Goal: Transaction & Acquisition: Purchase product/service

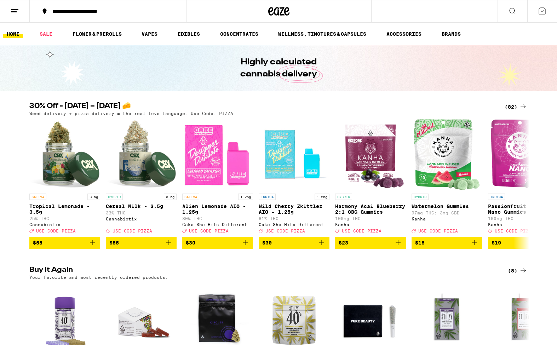
click at [15, 12] on line at bounding box center [13, 12] width 5 height 0
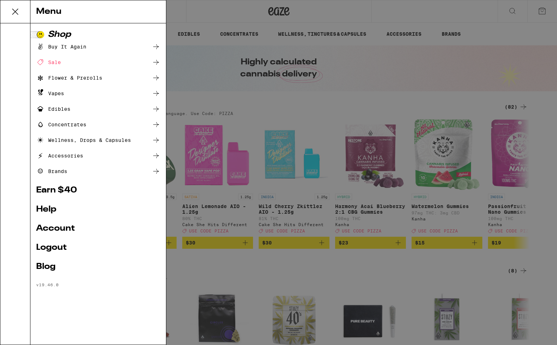
click at [61, 228] on link "Account" at bounding box center [98, 228] width 124 height 8
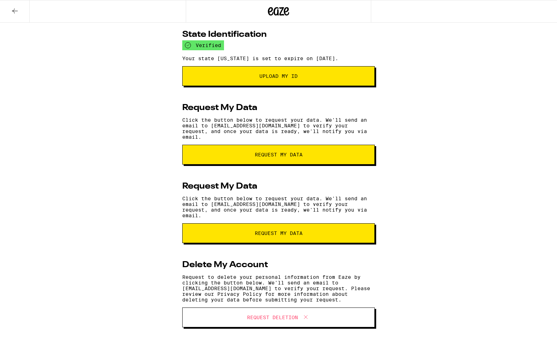
scroll to position [102, 0]
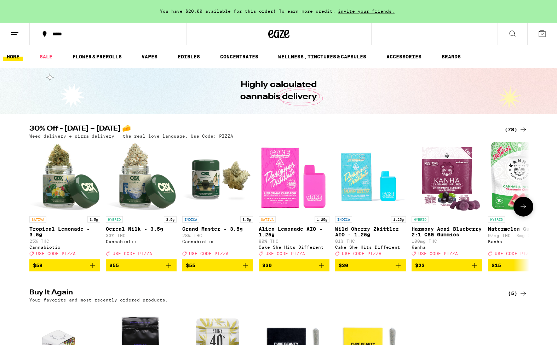
click at [523, 208] on icon at bounding box center [523, 206] width 8 height 8
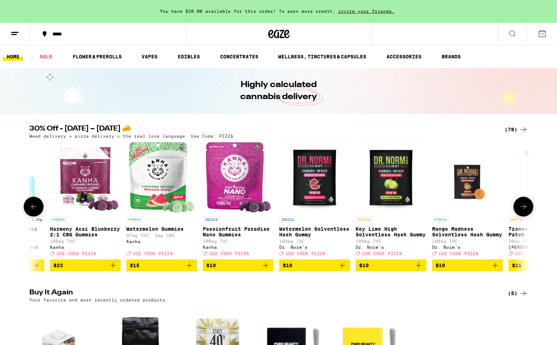
scroll to position [0, 421]
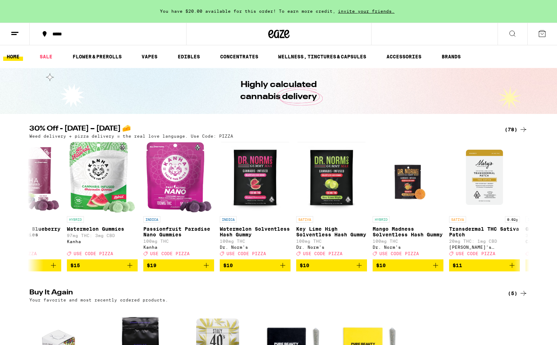
click at [521, 128] on icon at bounding box center [523, 129] width 8 height 8
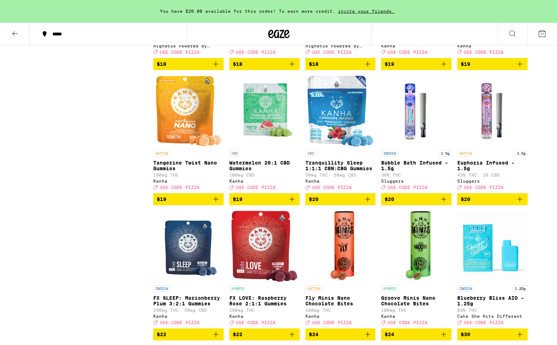
scroll to position [987, 0]
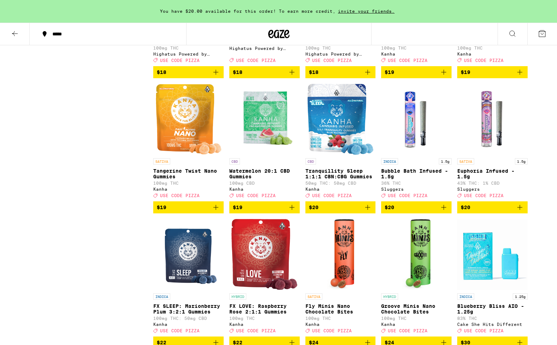
click at [188, 155] on img "Open page for Tangerine Twist Nano Gummies from Kanha" at bounding box center [188, 119] width 66 height 71
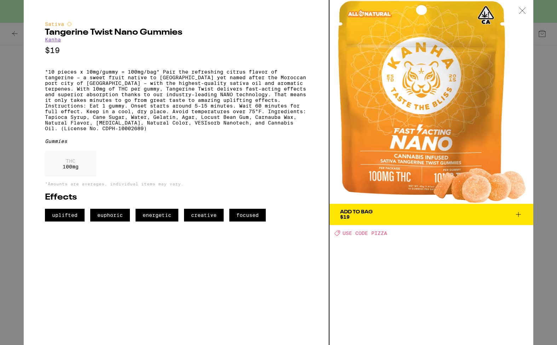
click at [365, 220] on button "Add To Bag $19" at bounding box center [431, 214] width 204 height 21
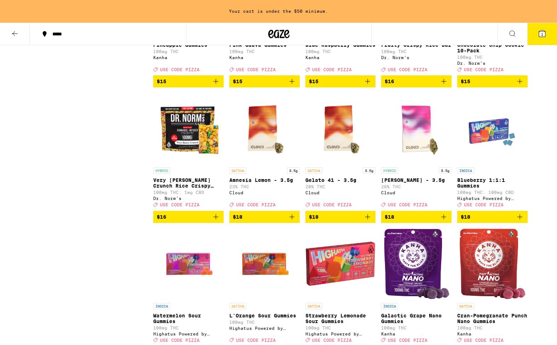
scroll to position [707, 0]
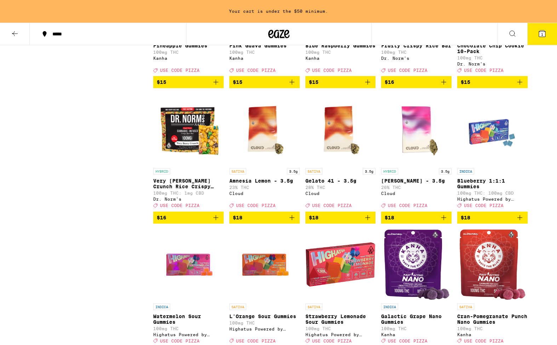
click at [411, 222] on span "$18" at bounding box center [415, 217] width 63 height 8
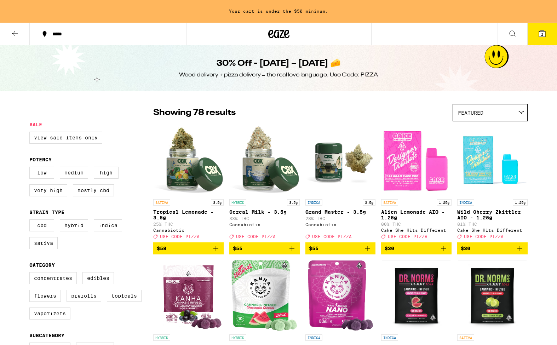
scroll to position [0, 0]
click at [263, 248] on button "$55" at bounding box center [264, 248] width 70 height 12
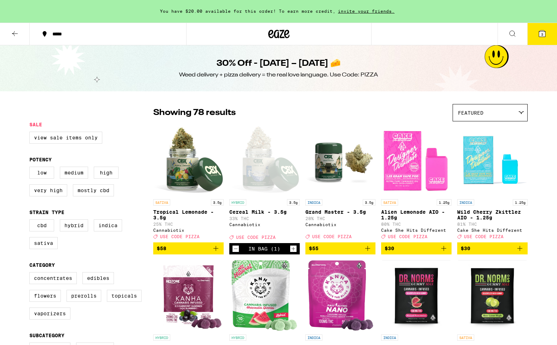
click at [542, 33] on span "3" at bounding box center [542, 34] width 2 height 4
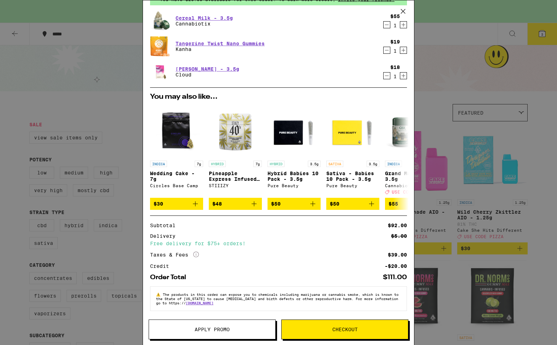
scroll to position [42, 0]
click at [213, 327] on span "Apply Promo" at bounding box center [211, 329] width 35 height 5
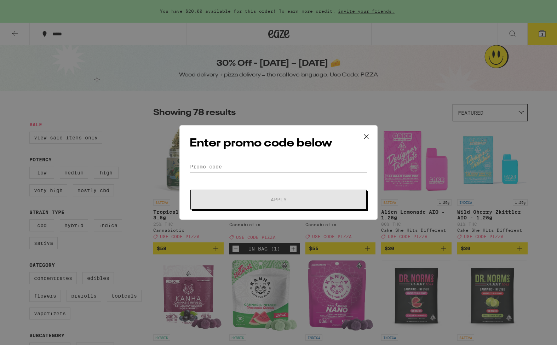
click at [228, 163] on input "Promo Code" at bounding box center [279, 166] width 178 height 11
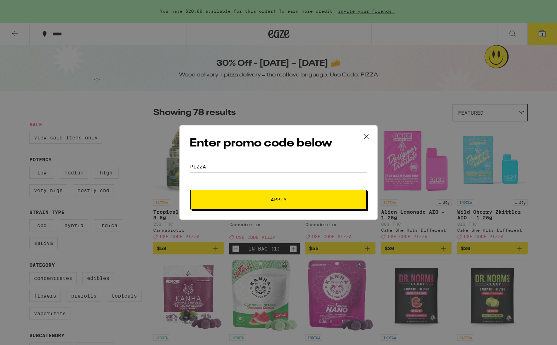
type input "pizza"
click at [224, 204] on button "Apply" at bounding box center [278, 200] width 176 height 20
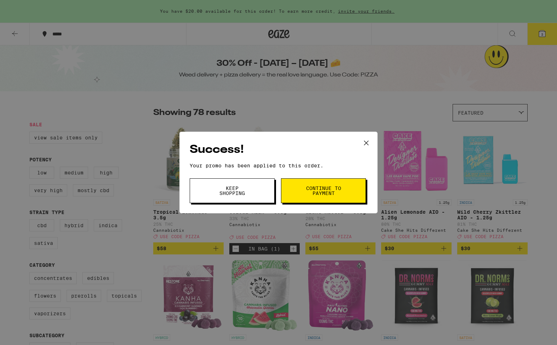
click at [321, 196] on span "Continue to payment" at bounding box center [323, 191] width 36 height 10
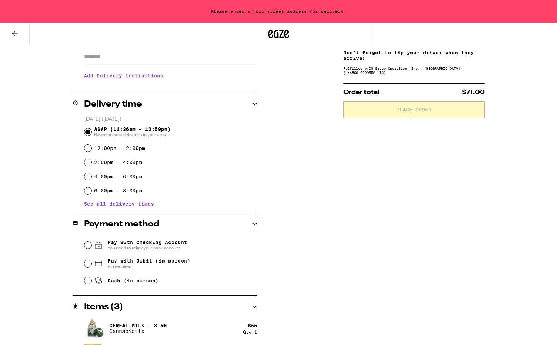
scroll to position [130, 0]
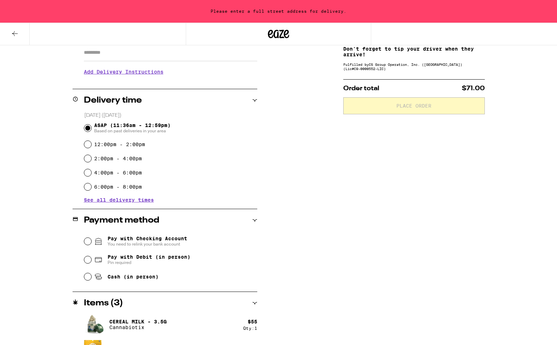
click at [94, 200] on span "See all delivery times" at bounding box center [119, 199] width 70 height 5
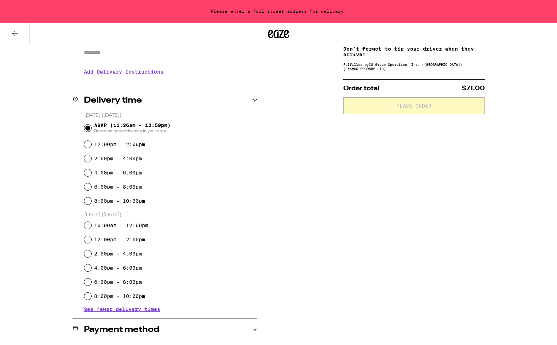
click at [89, 189] on input "6:00pm - 8:00pm" at bounding box center [87, 186] width 7 height 7
radio input "true"
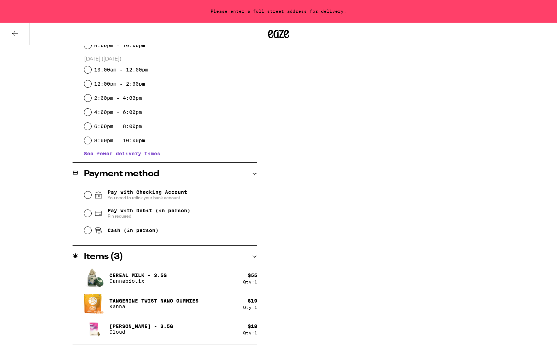
scroll to position [286, 0]
click at [91, 214] on input "Pay with Debit (in person) Pin required" at bounding box center [87, 213] width 7 height 7
radio input "true"
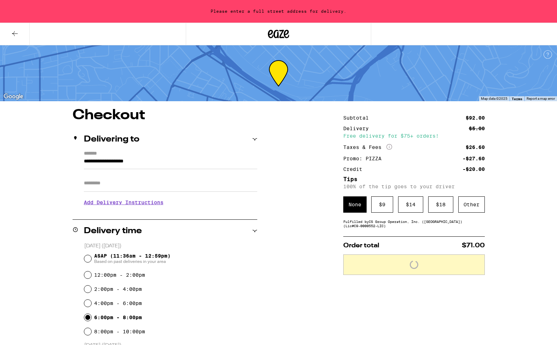
scroll to position [0, 0]
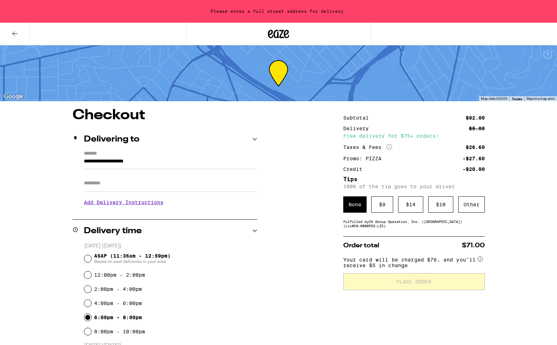
click at [115, 164] on input "**********" at bounding box center [170, 163] width 173 height 12
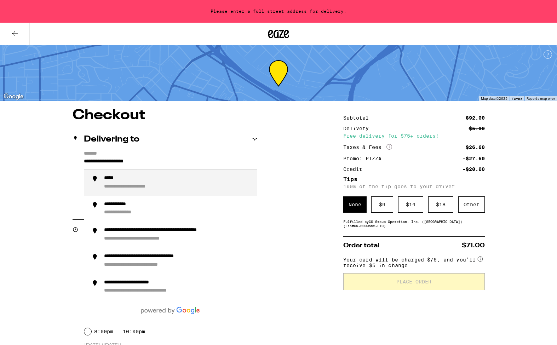
click at [115, 164] on input "**********" at bounding box center [170, 163] width 173 height 12
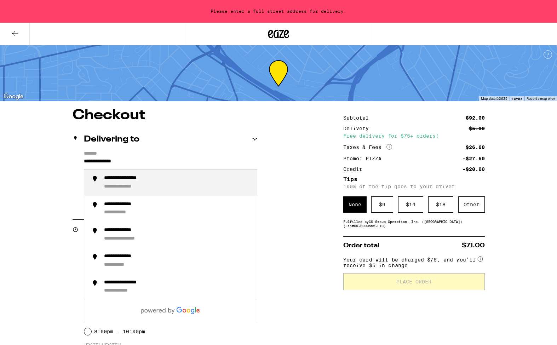
click at [151, 189] on div "**********" at bounding box center [128, 187] width 48 height 6
type input "**********"
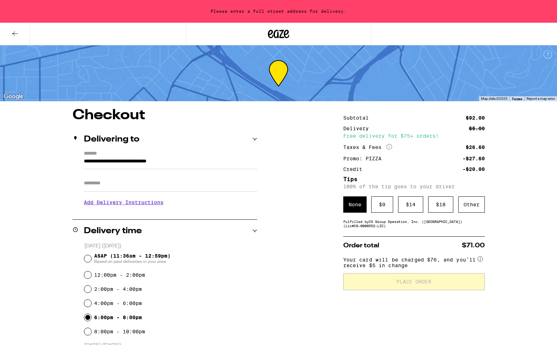
click at [129, 185] on input "Apt/Suite" at bounding box center [170, 183] width 173 height 17
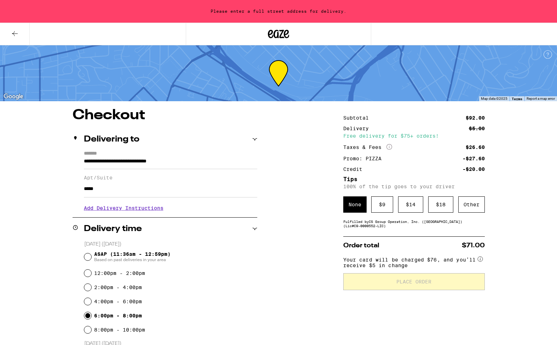
type input "*****"
click at [134, 211] on h3 "Add Delivery Instructions" at bounding box center [170, 208] width 173 height 16
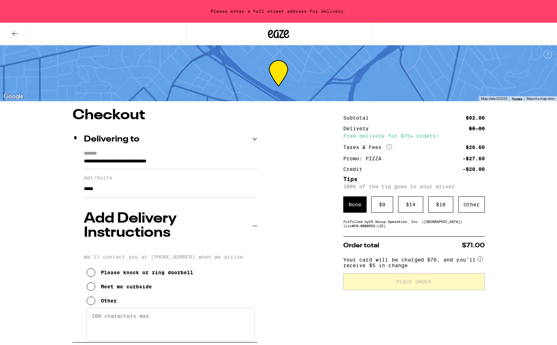
click at [91, 268] on icon at bounding box center [91, 272] width 8 height 8
click at [92, 296] on icon at bounding box center [91, 300] width 8 height 8
click at [122, 308] on textarea "Enter any other delivery instructions you want driver to know" at bounding box center [170, 324] width 168 height 33
click at [89, 308] on textarea "Dial 02 Call on callbox and I'll meet you!" at bounding box center [170, 324] width 168 height 33
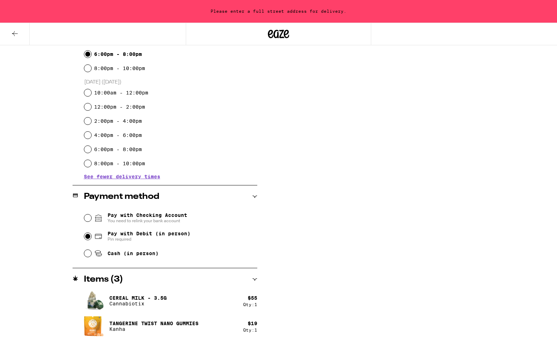
scroll to position [386, 0]
type textarea "Plz Dial 02 Call on callbox and I'll meet you!"
click at [357, 192] on div "Subtotal $92.00 Delivery $5.00 Free delivery for $75+ orders! Taxes & Fees More…" at bounding box center [413, 44] width 141 height 645
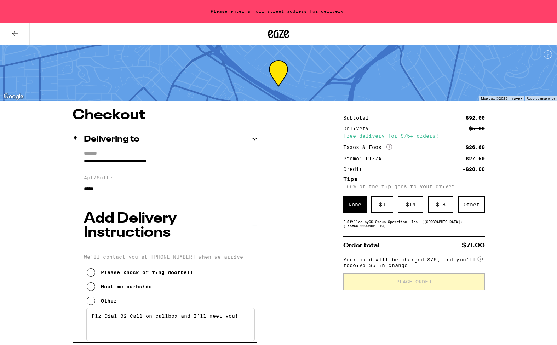
scroll to position [0, 0]
click at [387, 202] on div "$ 9" at bounding box center [382, 204] width 22 height 16
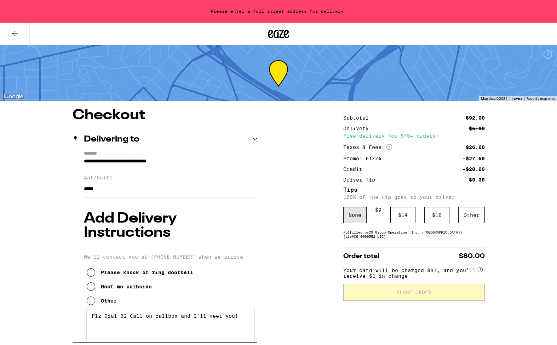
click at [347, 216] on div "None" at bounding box center [354, 215] width 23 height 16
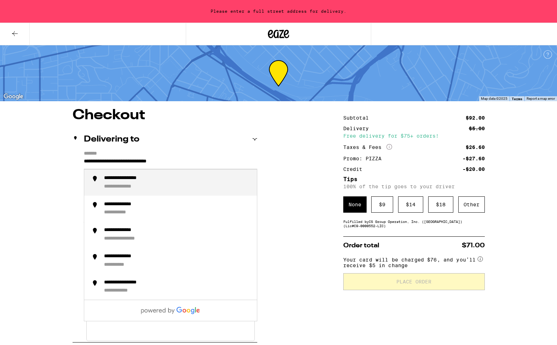
click at [199, 163] on input "**********" at bounding box center [170, 163] width 173 height 12
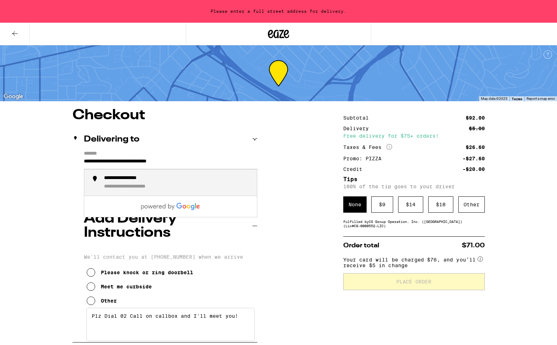
click at [176, 181] on div "**********" at bounding box center [177, 182] width 147 height 15
type input "**********"
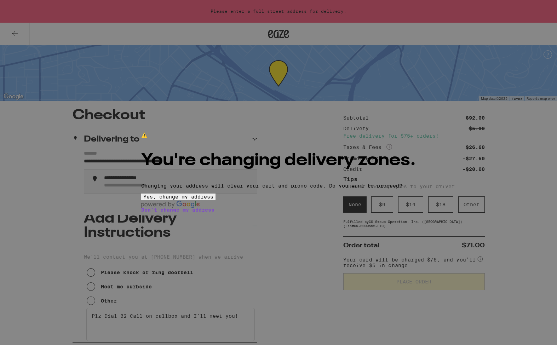
click at [213, 199] on span "Yes, change my address" at bounding box center [178, 197] width 70 height 6
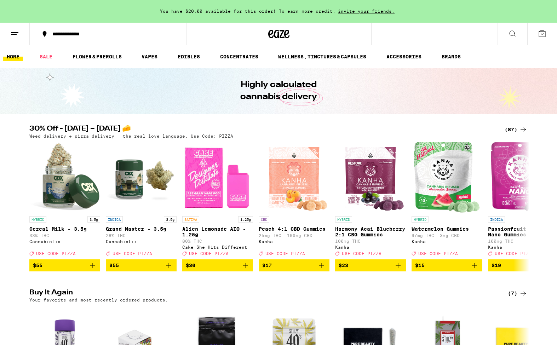
click at [521, 127] on icon at bounding box center [523, 129] width 8 height 8
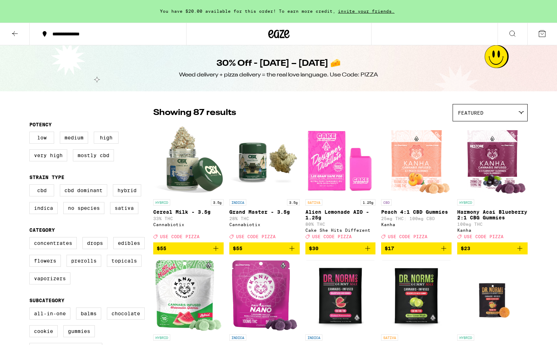
click at [181, 252] on span "$55" at bounding box center [188, 248] width 63 height 8
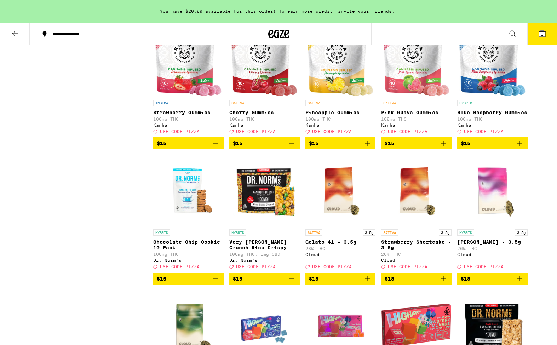
scroll to position [682, 0]
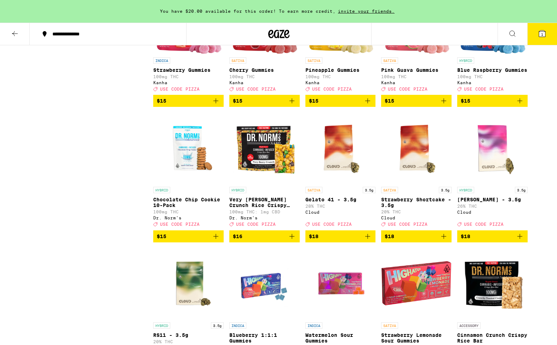
click at [478, 240] on span "$18" at bounding box center [491, 236] width 63 height 8
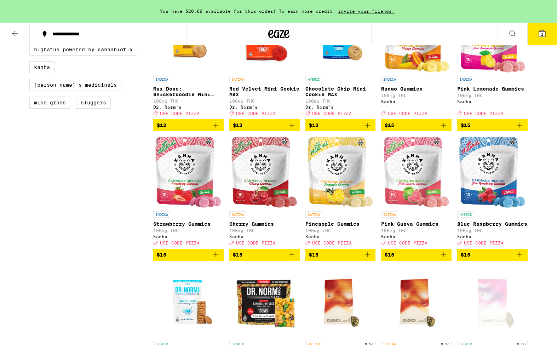
scroll to position [531, 0]
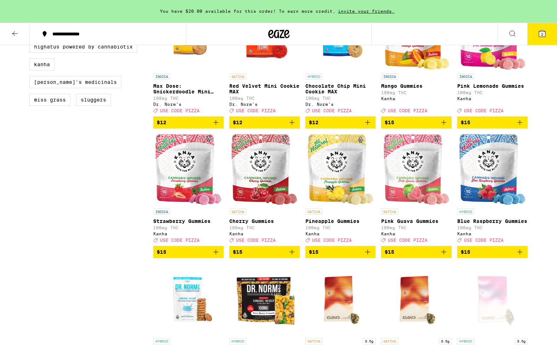
click at [426, 256] on span "$15" at bounding box center [415, 252] width 63 height 8
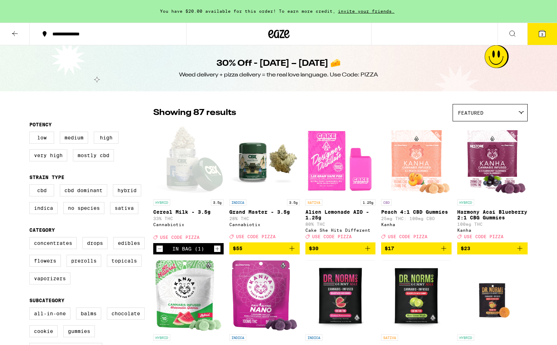
scroll to position [0, 0]
click at [543, 35] on icon at bounding box center [542, 33] width 6 height 6
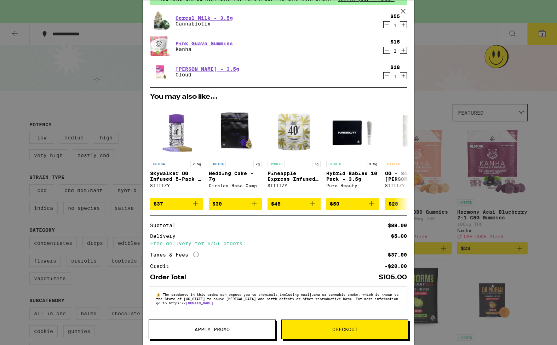
scroll to position [42, 0]
click at [342, 325] on button "Checkout" at bounding box center [344, 329] width 127 height 20
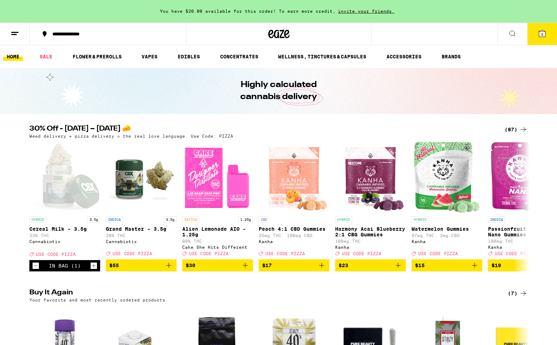
click at [545, 31] on icon at bounding box center [541, 33] width 8 height 8
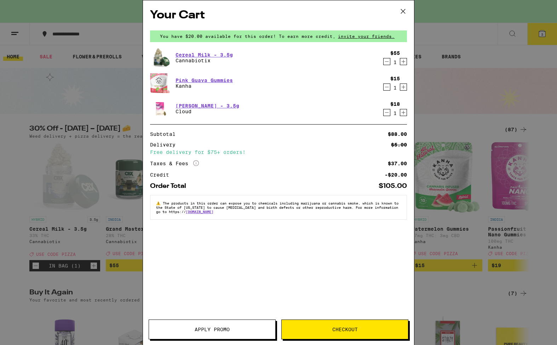
click at [248, 326] on button "Apply Promo" at bounding box center [212, 329] width 127 height 20
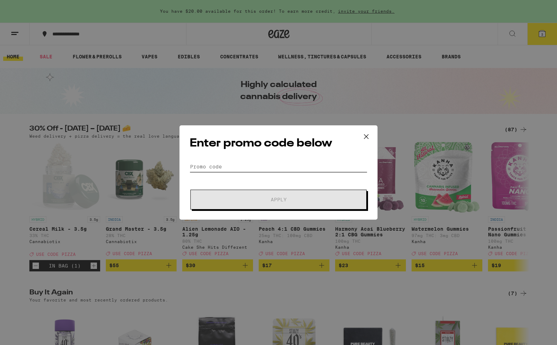
click at [268, 164] on input "Promo Code" at bounding box center [279, 166] width 178 height 11
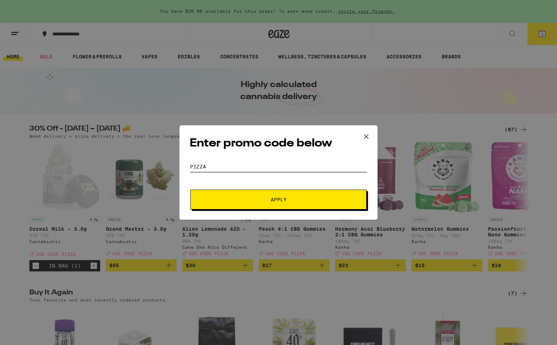
type input "pizza"
click at [265, 198] on span "Apply" at bounding box center [278, 199] width 127 height 5
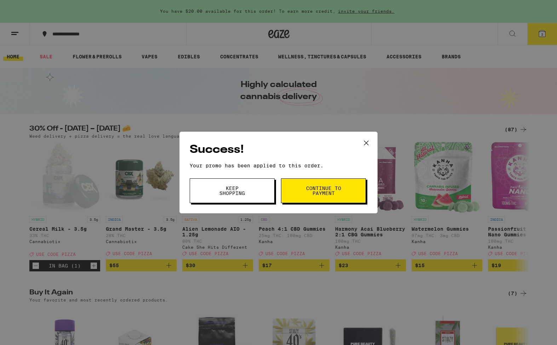
click at [308, 198] on button "Continue to payment" at bounding box center [323, 190] width 85 height 25
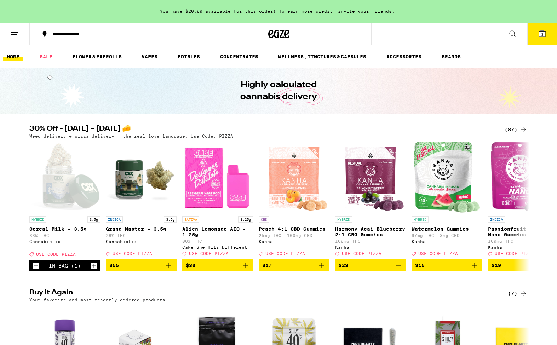
click at [537, 29] on icon at bounding box center [541, 33] width 8 height 8
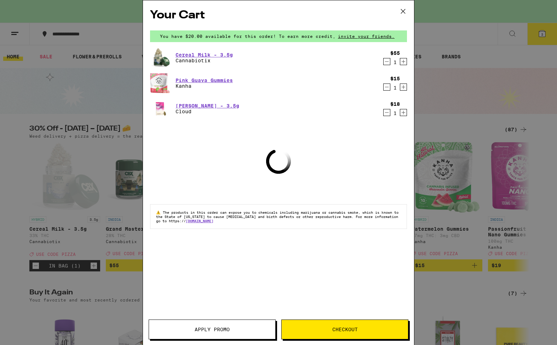
click at [329, 327] on span "Checkout" at bounding box center [344, 329] width 126 height 5
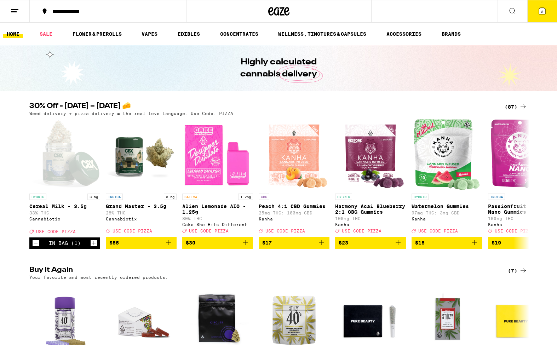
click at [541, 18] on button "3" at bounding box center [542, 11] width 30 height 22
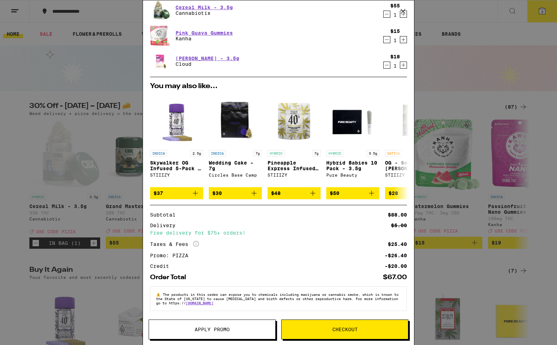
scroll to position [28, 0]
click at [356, 333] on button "Checkout" at bounding box center [344, 329] width 127 height 20
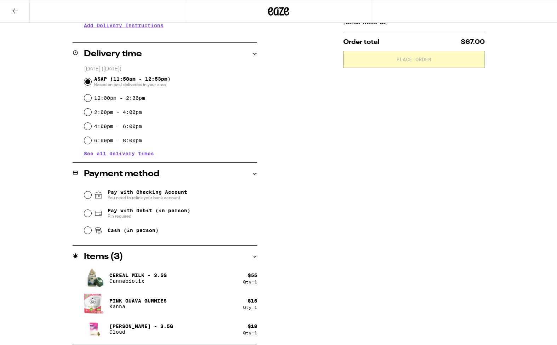
scroll to position [154, 0]
click at [100, 143] on label "6:00pm - 8:00pm" at bounding box center [118, 141] width 48 height 6
click at [91, 143] on input "6:00pm - 8:00pm" at bounding box center [87, 140] width 7 height 7
radio input "true"
click at [133, 213] on span "Pay with Debit (in person)" at bounding box center [148, 211] width 83 height 6
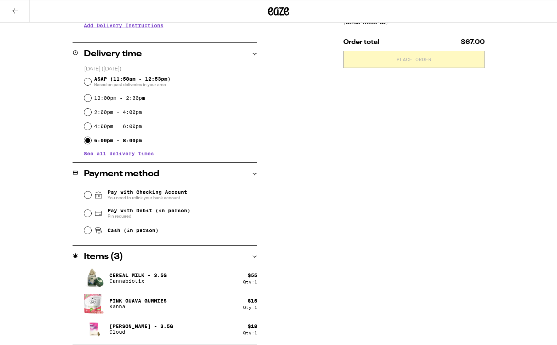
click at [91, 214] on input "Pay with Debit (in person) Pin required" at bounding box center [87, 213] width 7 height 7
radio input "true"
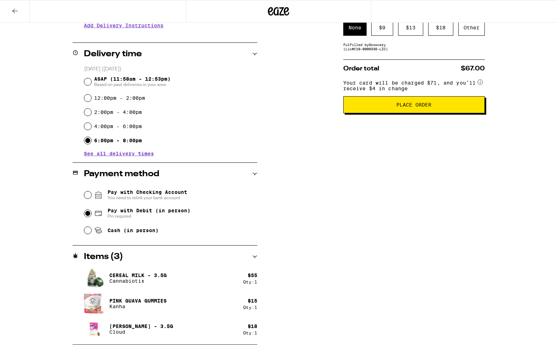
click at [436, 113] on button "Place Order" at bounding box center [413, 104] width 141 height 17
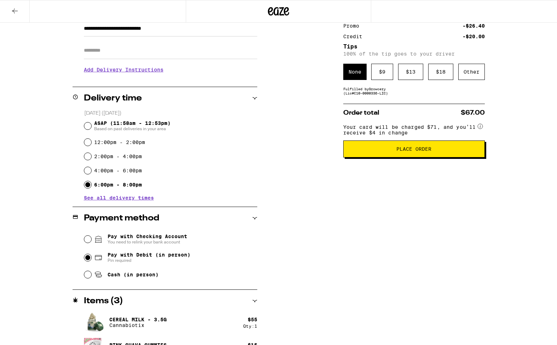
scroll to position [105, 0]
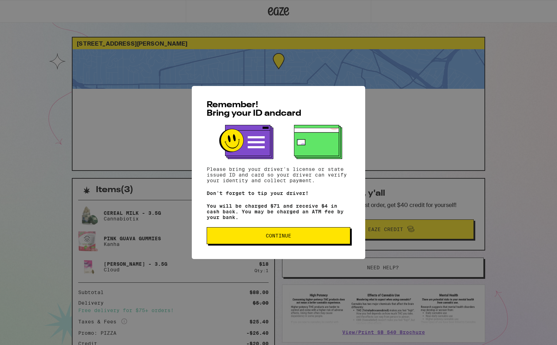
click at [305, 241] on button "Continue" at bounding box center [279, 235] width 144 height 17
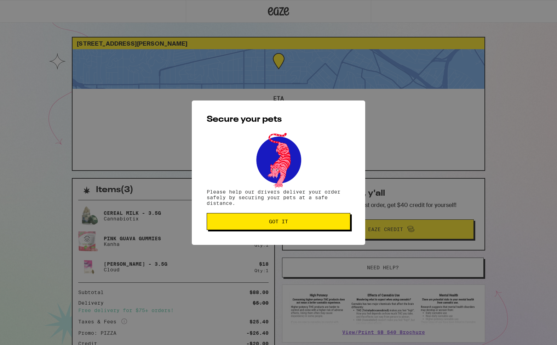
click at [301, 225] on button "Got it" at bounding box center [279, 221] width 144 height 17
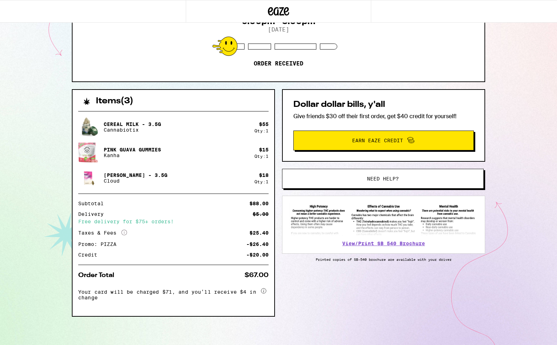
scroll to position [91, 0]
